Goal: Use online tool/utility: Utilize a website feature to perform a specific function

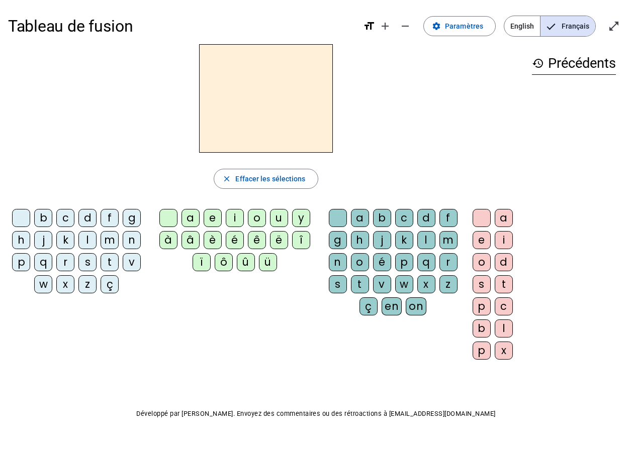
click at [486, 28] on span "Français" at bounding box center [567, 26] width 55 height 20
click at [110, 238] on div "m" at bounding box center [110, 240] width 18 height 18
click at [105, 241] on div "m" at bounding box center [110, 240] width 18 height 18
click at [87, 239] on div "l" at bounding box center [87, 240] width 18 height 18
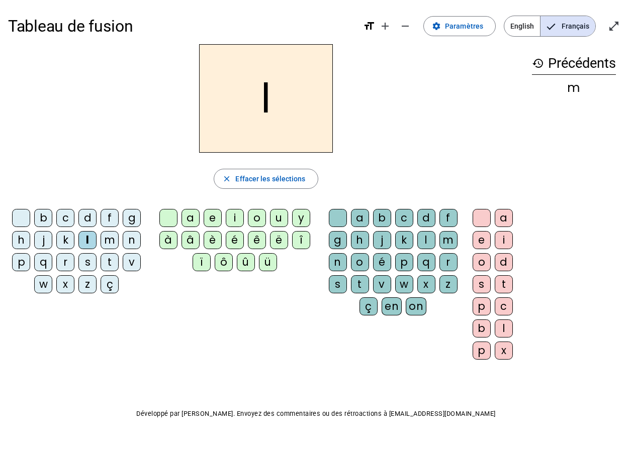
click at [25, 212] on div at bounding box center [21, 218] width 18 height 18
click at [85, 244] on div "l" at bounding box center [87, 240] width 18 height 18
click at [212, 218] on div "e" at bounding box center [213, 218] width 18 height 18
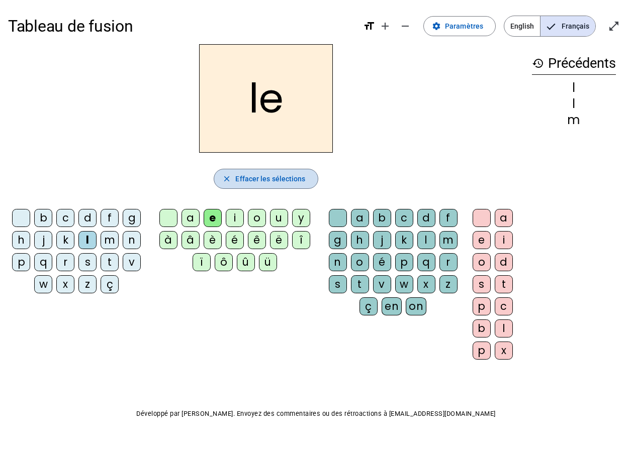
click at [252, 171] on span "button" at bounding box center [265, 179] width 103 height 24
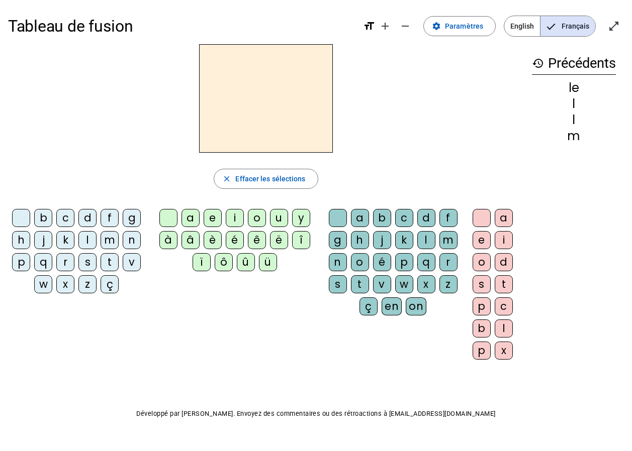
click at [426, 240] on div "l" at bounding box center [426, 240] width 18 height 18
click at [274, 217] on div "u" at bounding box center [279, 218] width 18 height 18
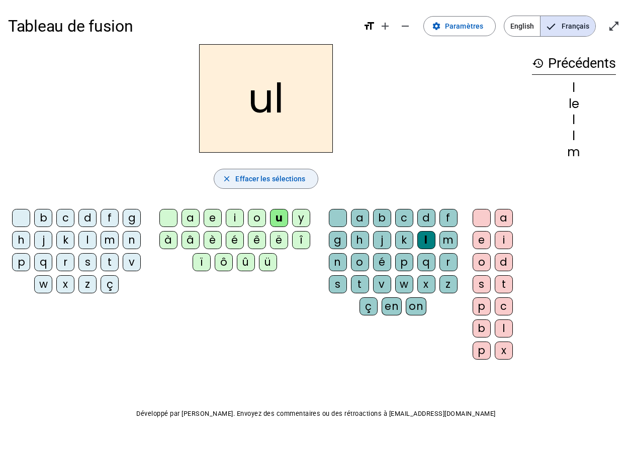
click at [238, 180] on span "Effacer les sélections" at bounding box center [270, 179] width 70 height 12
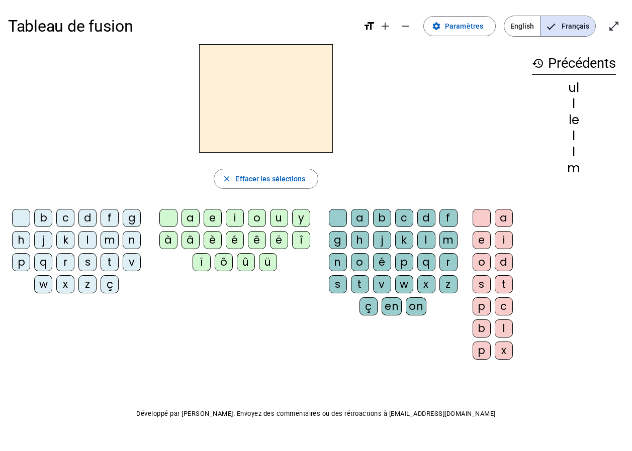
click at [486, 25] on span "English" at bounding box center [522, 26] width 36 height 20
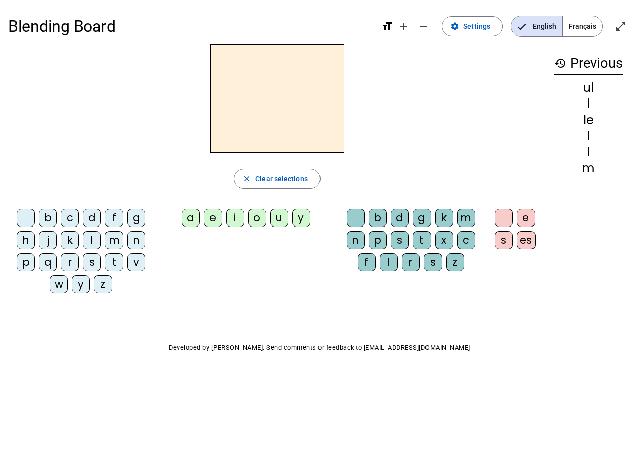
click at [486, 24] on span "Français" at bounding box center [583, 26] width 40 height 20
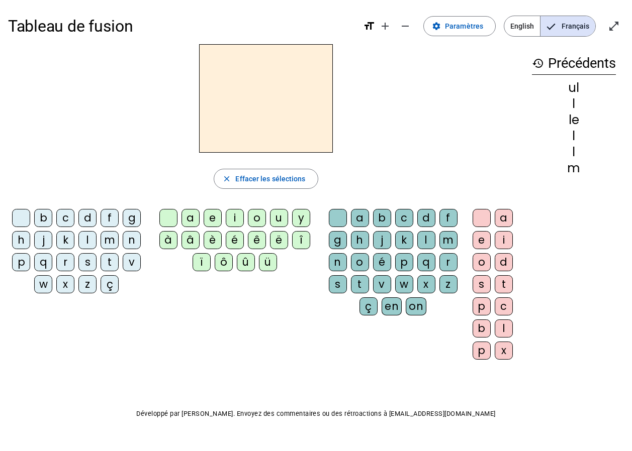
click at [90, 233] on div "l" at bounding box center [87, 240] width 18 height 18
drag, startPoint x: 253, startPoint y: 180, endPoint x: 251, endPoint y: 185, distance: 5.2
click at [251, 183] on span "Effacer les sélections" at bounding box center [270, 179] width 70 height 12
click at [89, 240] on div "l" at bounding box center [87, 240] width 18 height 18
click at [281, 218] on div "u" at bounding box center [279, 218] width 18 height 18
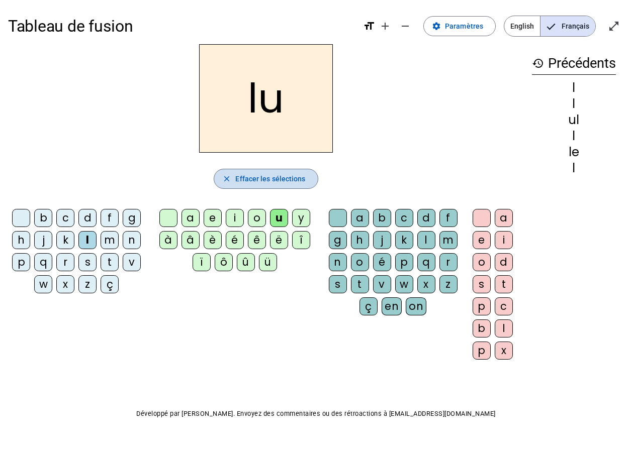
click at [267, 178] on span "Effacer les sélections" at bounding box center [270, 179] width 70 height 12
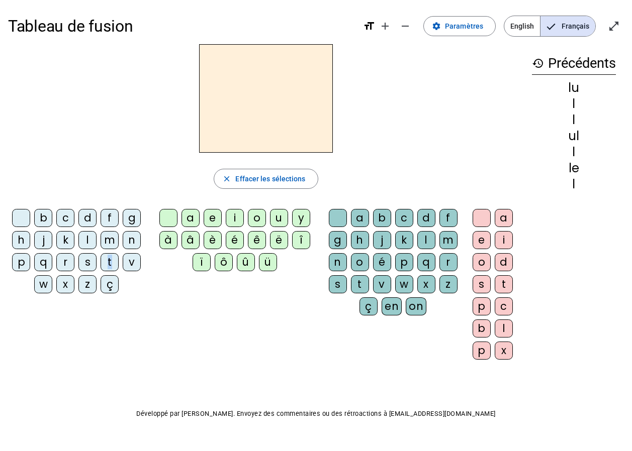
click at [109, 260] on div "t" at bounding box center [110, 262] width 18 height 18
click at [279, 220] on div "u" at bounding box center [279, 218] width 18 height 18
drag, startPoint x: 239, startPoint y: 176, endPoint x: 177, endPoint y: 187, distance: 62.9
click at [237, 176] on span "Effacer les sélections" at bounding box center [270, 179] width 70 height 12
click at [106, 266] on div "t" at bounding box center [110, 262] width 18 height 18
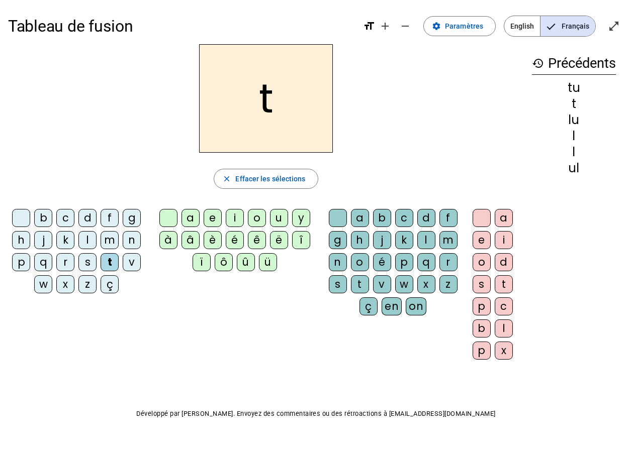
click at [274, 222] on div "u" at bounding box center [279, 218] width 18 height 18
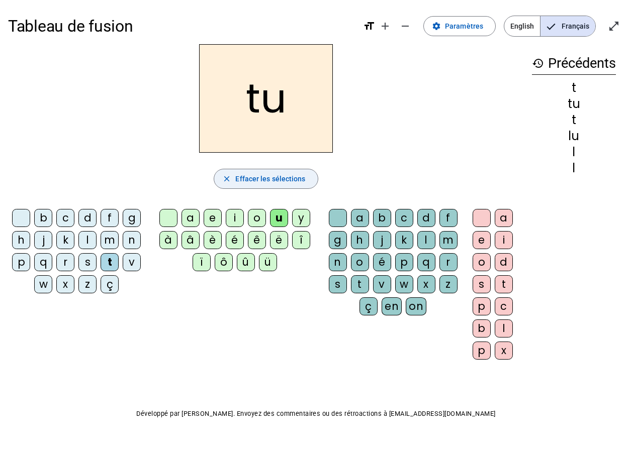
click at [277, 178] on span "Effacer les sélections" at bounding box center [270, 179] width 70 height 12
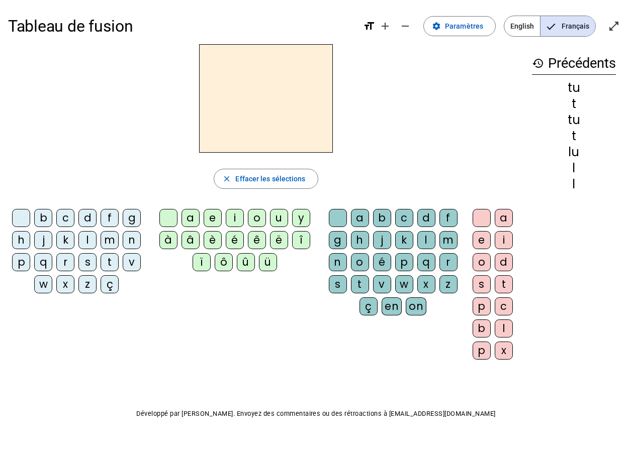
click at [88, 219] on div "d" at bounding box center [87, 218] width 18 height 18
click at [244, 175] on span "Effacer les sélections" at bounding box center [270, 179] width 70 height 12
click at [86, 219] on div "d" at bounding box center [87, 218] width 18 height 18
click at [276, 215] on div "u" at bounding box center [279, 218] width 18 height 18
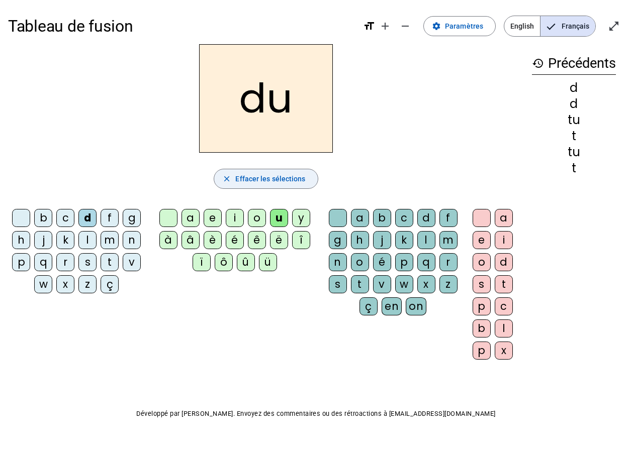
click at [237, 182] on span "Effacer les sélections" at bounding box center [270, 179] width 70 height 12
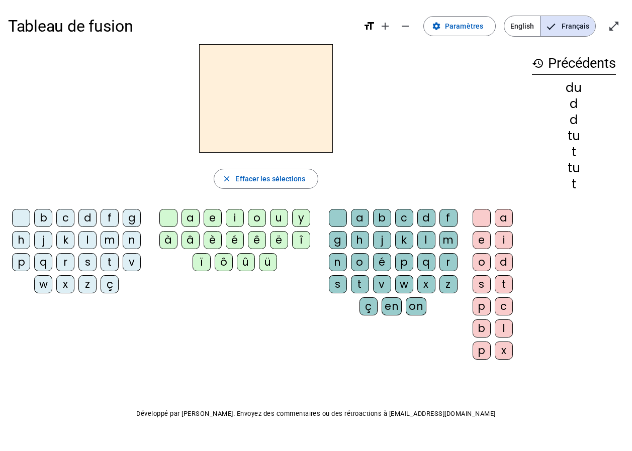
click at [89, 222] on div "d" at bounding box center [87, 218] width 18 height 18
click at [280, 221] on div "u" at bounding box center [279, 218] width 18 height 18
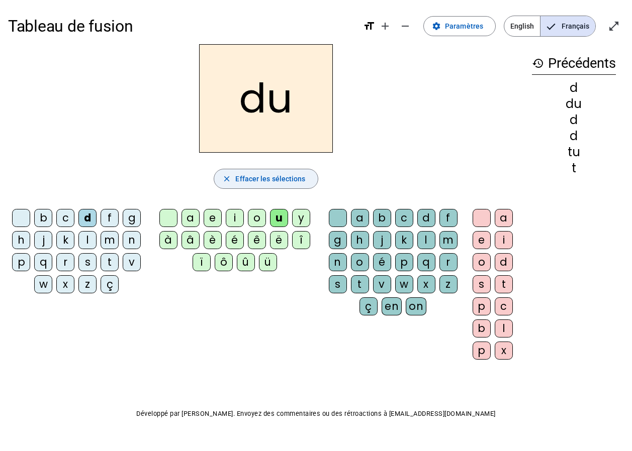
click at [260, 177] on span "Effacer les sélections" at bounding box center [270, 179] width 70 height 12
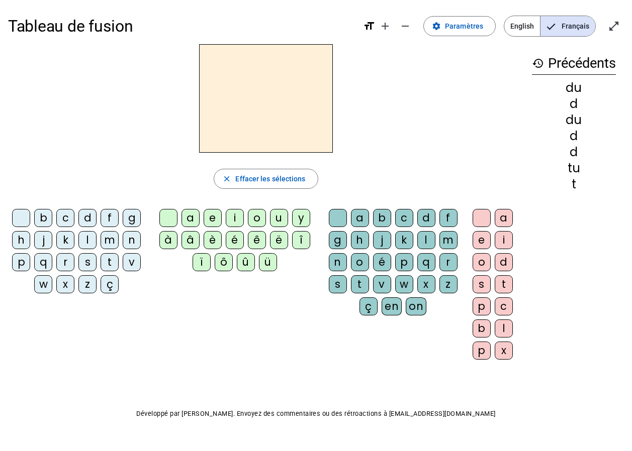
click at [86, 223] on div "d" at bounding box center [87, 218] width 18 height 18
click at [214, 218] on div "e" at bounding box center [213, 218] width 18 height 18
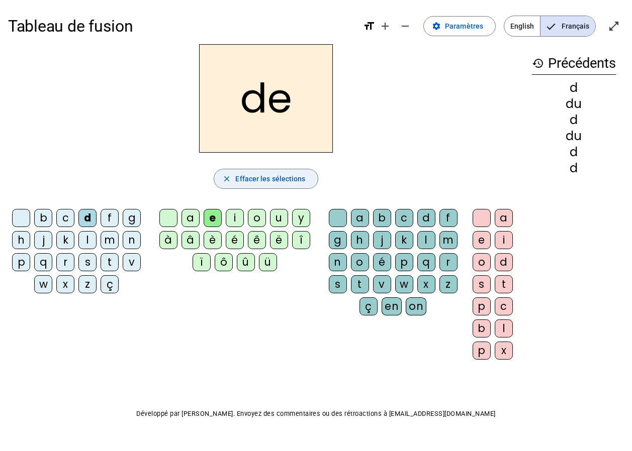
click at [274, 179] on span "Effacer les sélections" at bounding box center [270, 179] width 70 height 12
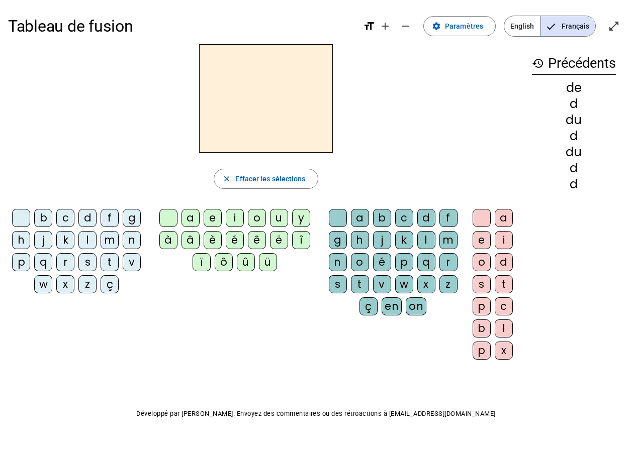
click at [90, 214] on div "d" at bounding box center [87, 218] width 18 height 18
click at [212, 222] on div "e" at bounding box center [213, 218] width 18 height 18
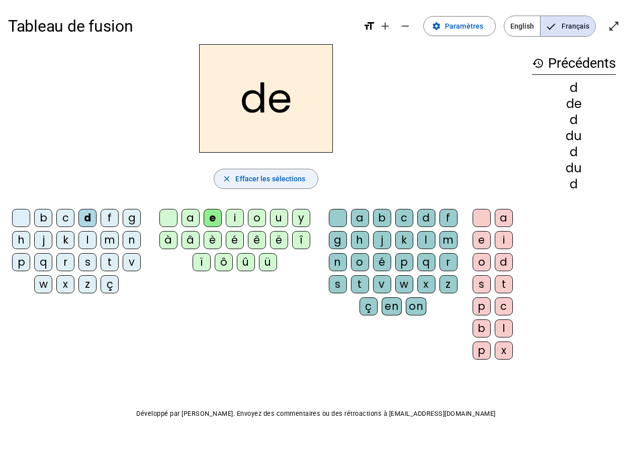
click at [278, 170] on span "button" at bounding box center [265, 179] width 103 height 24
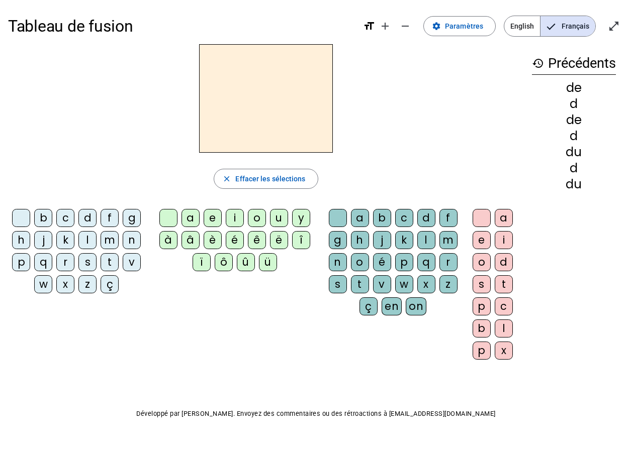
click at [109, 262] on div "t" at bounding box center [110, 262] width 18 height 18
click at [212, 216] on div "e" at bounding box center [213, 218] width 18 height 18
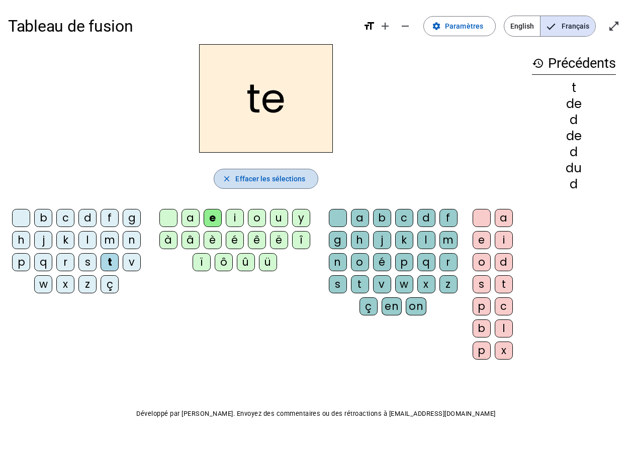
click at [264, 173] on span "Effacer les sélections" at bounding box center [270, 179] width 70 height 12
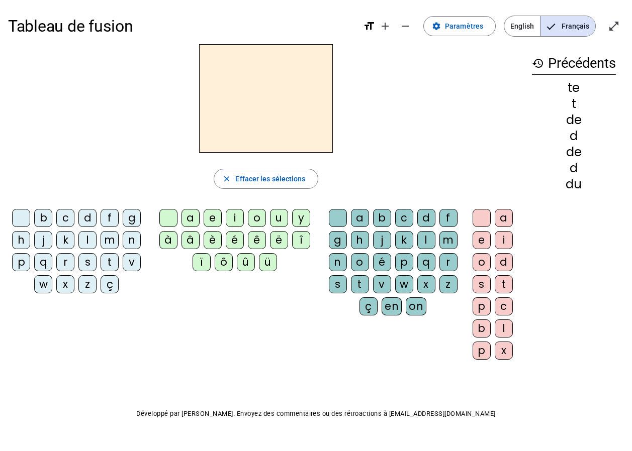
click at [109, 263] on div "t" at bounding box center [110, 262] width 18 height 18
click at [186, 213] on div "a" at bounding box center [190, 218] width 18 height 18
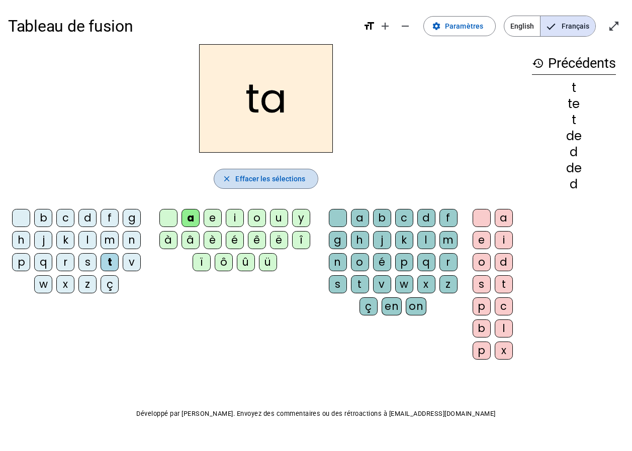
click at [243, 176] on span "Effacer les sélections" at bounding box center [270, 179] width 70 height 12
